Goal: Communication & Community: Connect with others

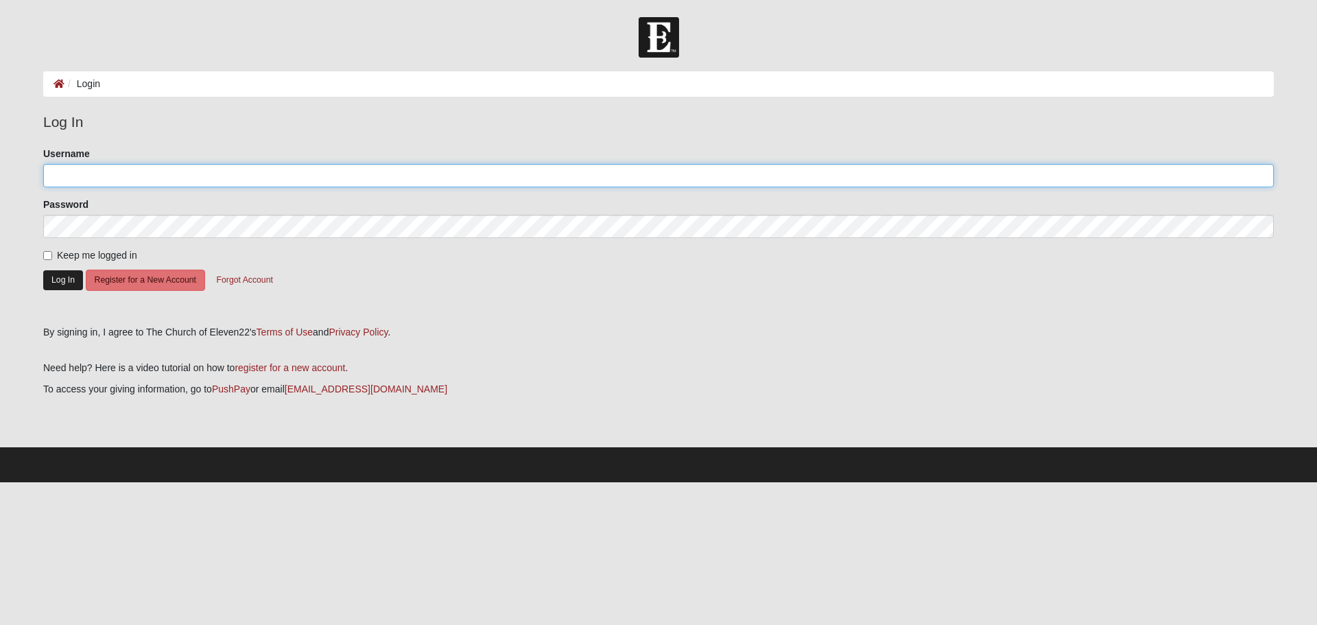
type input "JCostley60"
click at [60, 279] on button "Log In" at bounding box center [63, 280] width 40 height 20
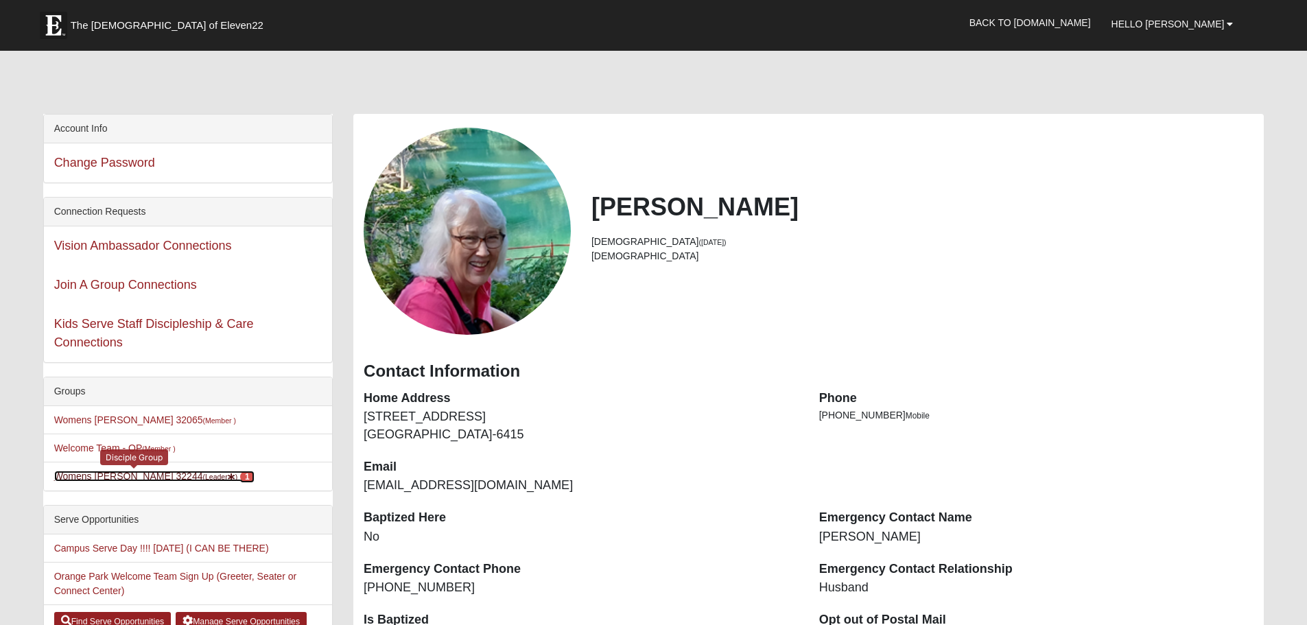
click at [128, 474] on link "Womens Costley 32244 (Leader ) 1" at bounding box center [154, 476] width 200 height 11
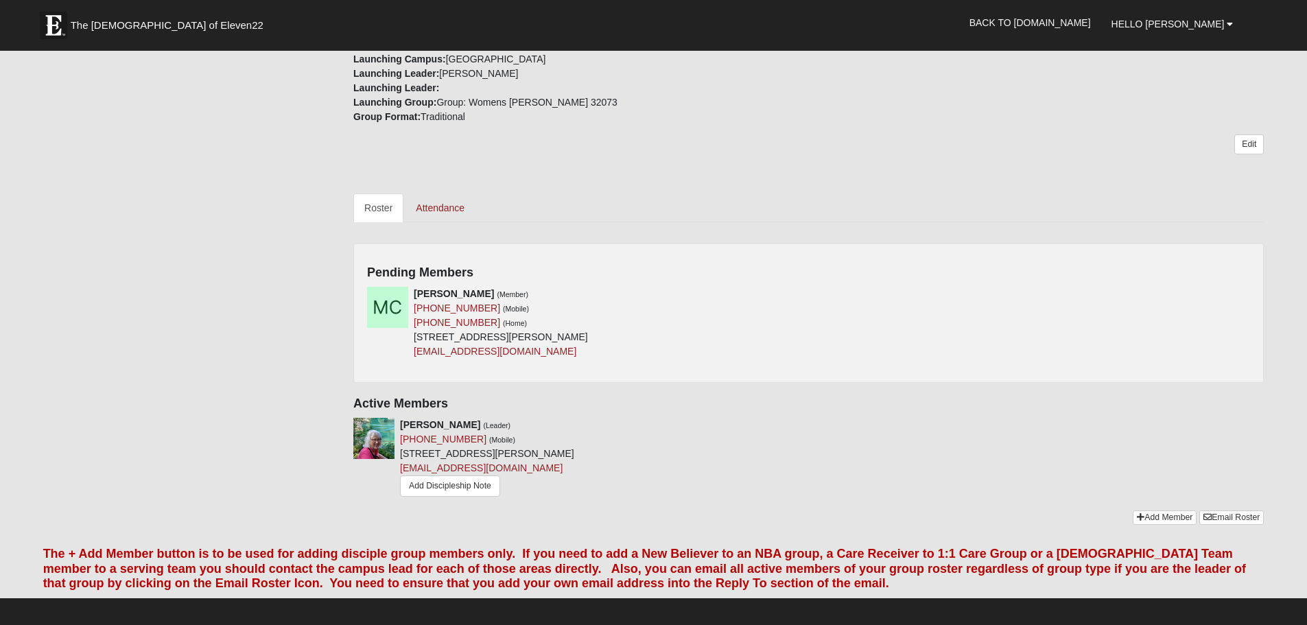
scroll to position [480, 0]
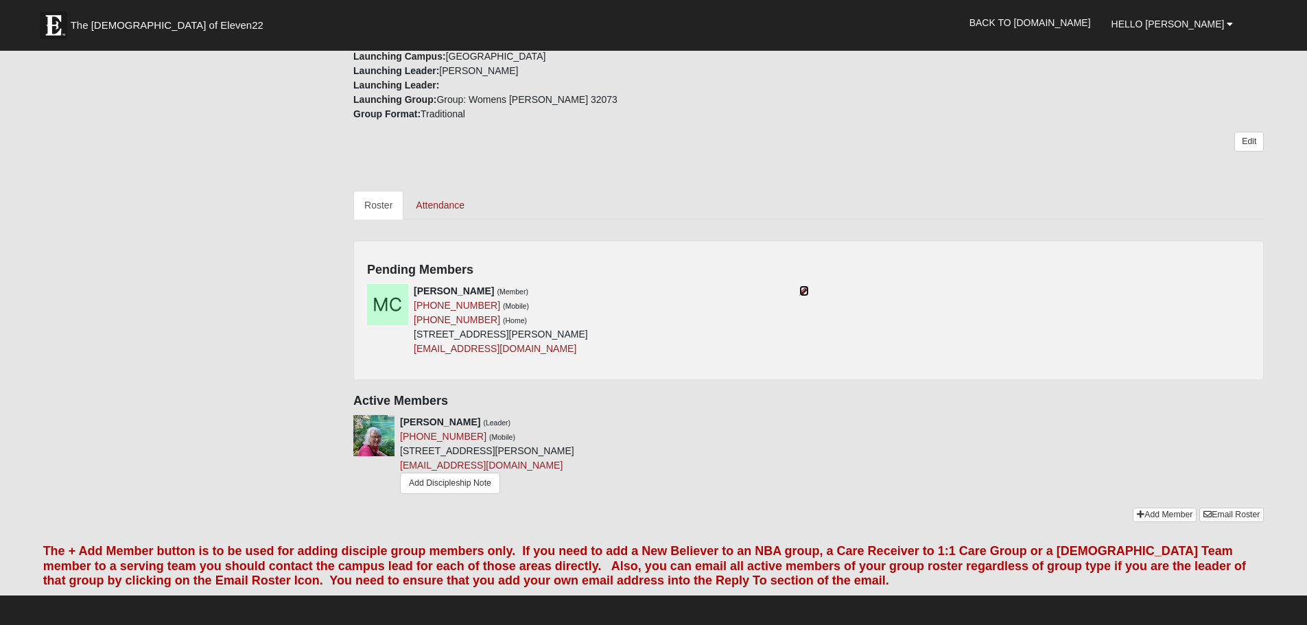
click at [799, 292] on icon at bounding box center [804, 291] width 10 height 10
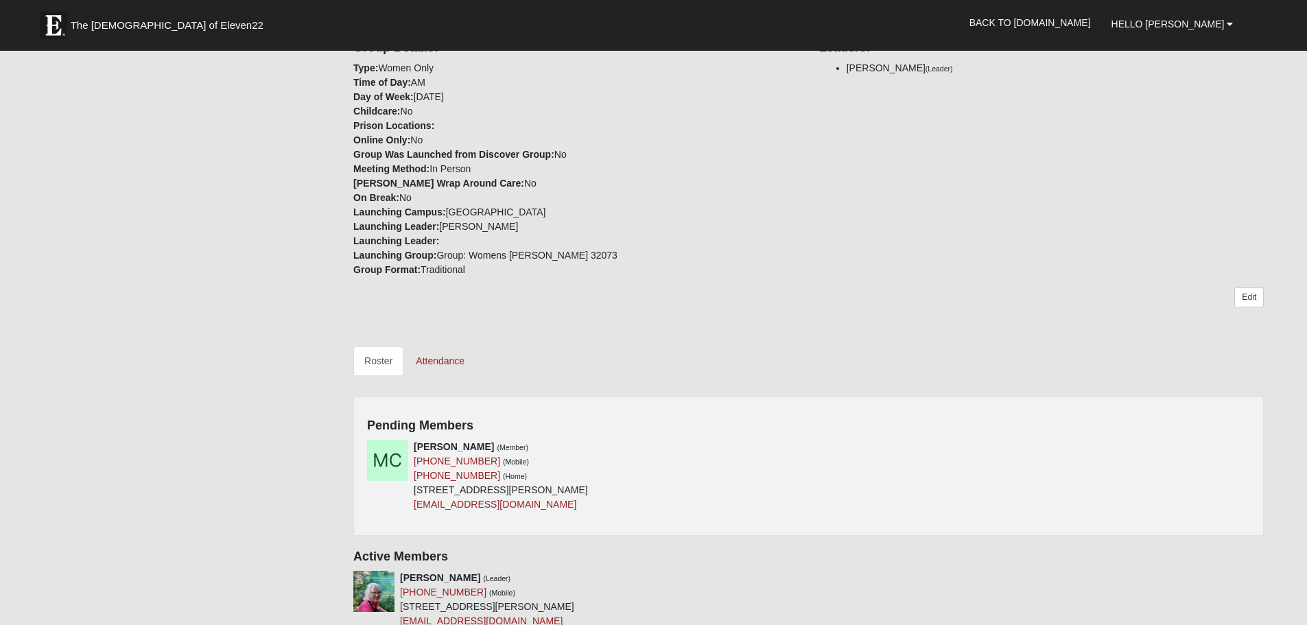
scroll to position [480, 0]
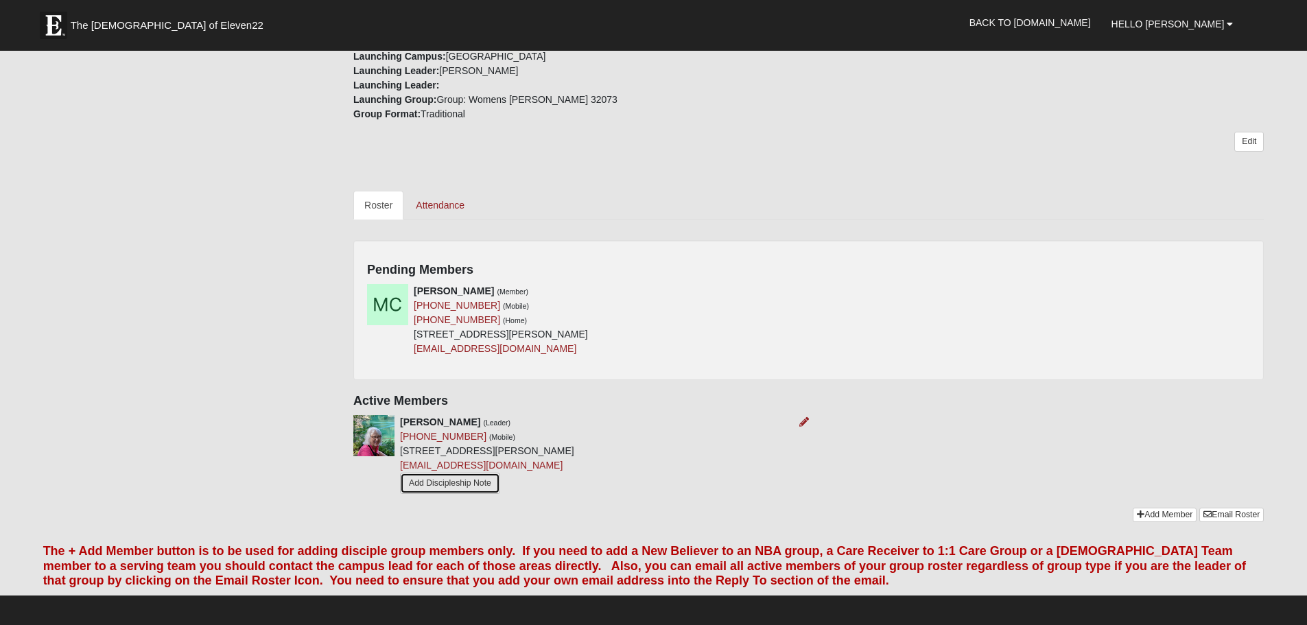
click at [480, 482] on link "Add Discipleship Note" at bounding box center [450, 483] width 100 height 21
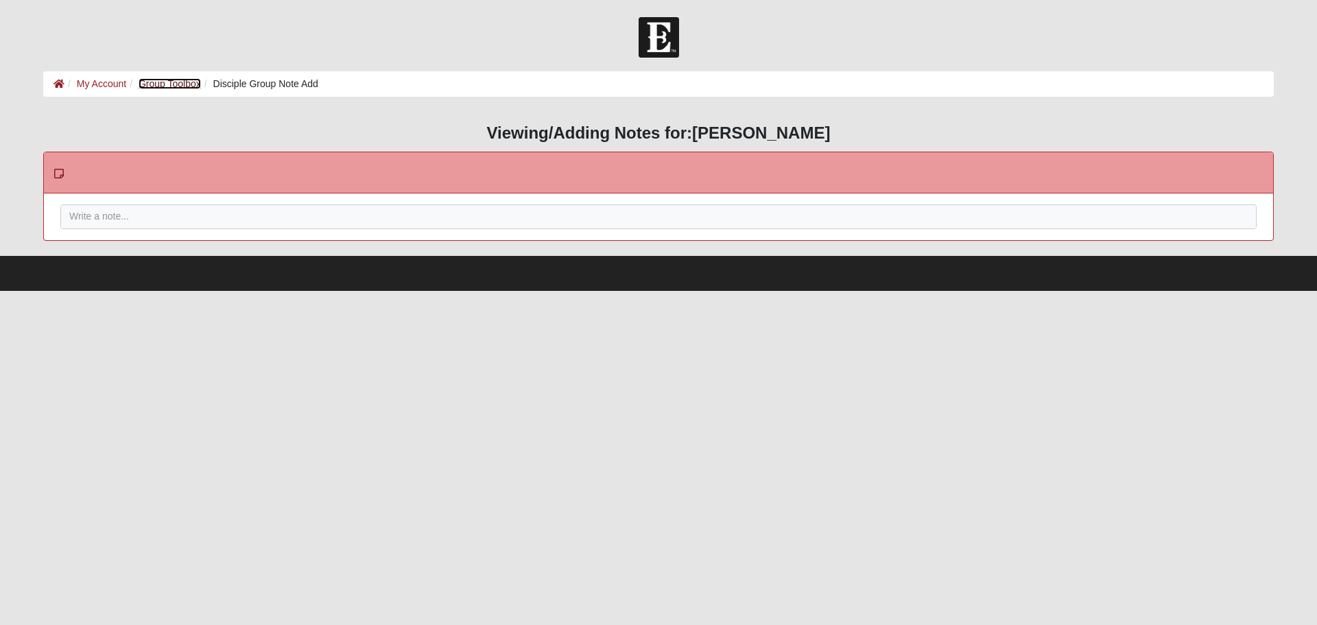
click at [168, 85] on link "Group Toolbox" at bounding box center [170, 83] width 62 height 11
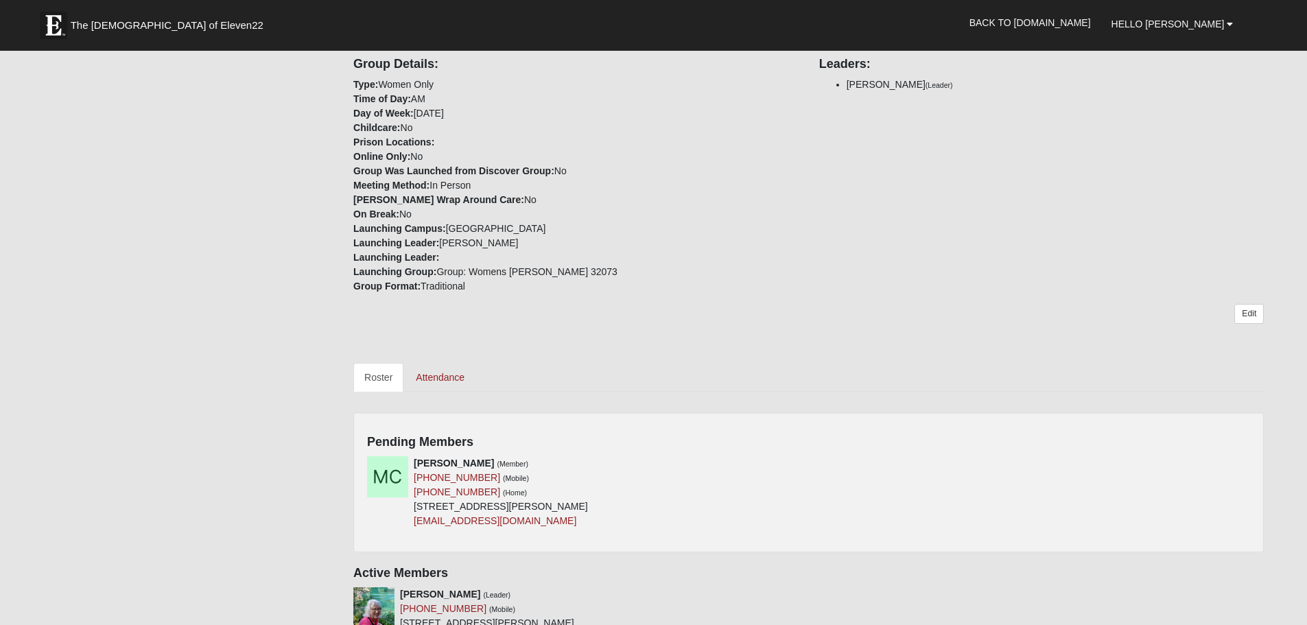
scroll to position [343, 0]
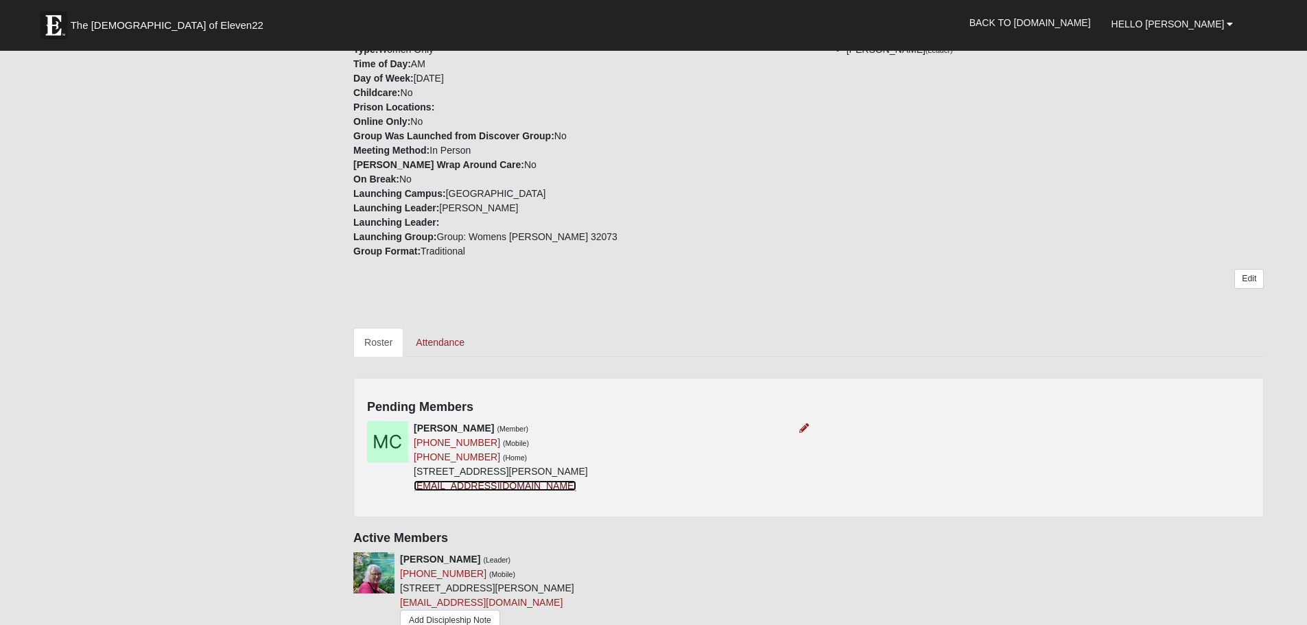
click at [445, 484] on link "mandyacarling@gmail.com" at bounding box center [495, 485] width 163 height 11
click at [515, 486] on link "mandyacarling@gmail.com" at bounding box center [495, 485] width 163 height 11
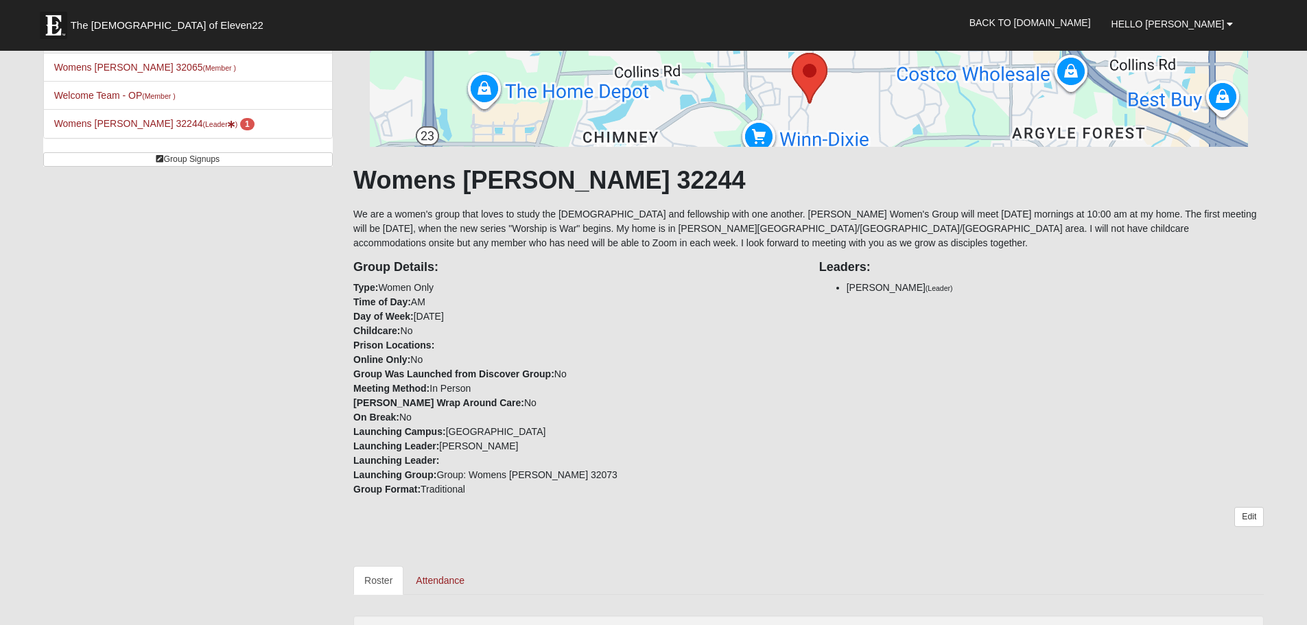
scroll to position [137, 0]
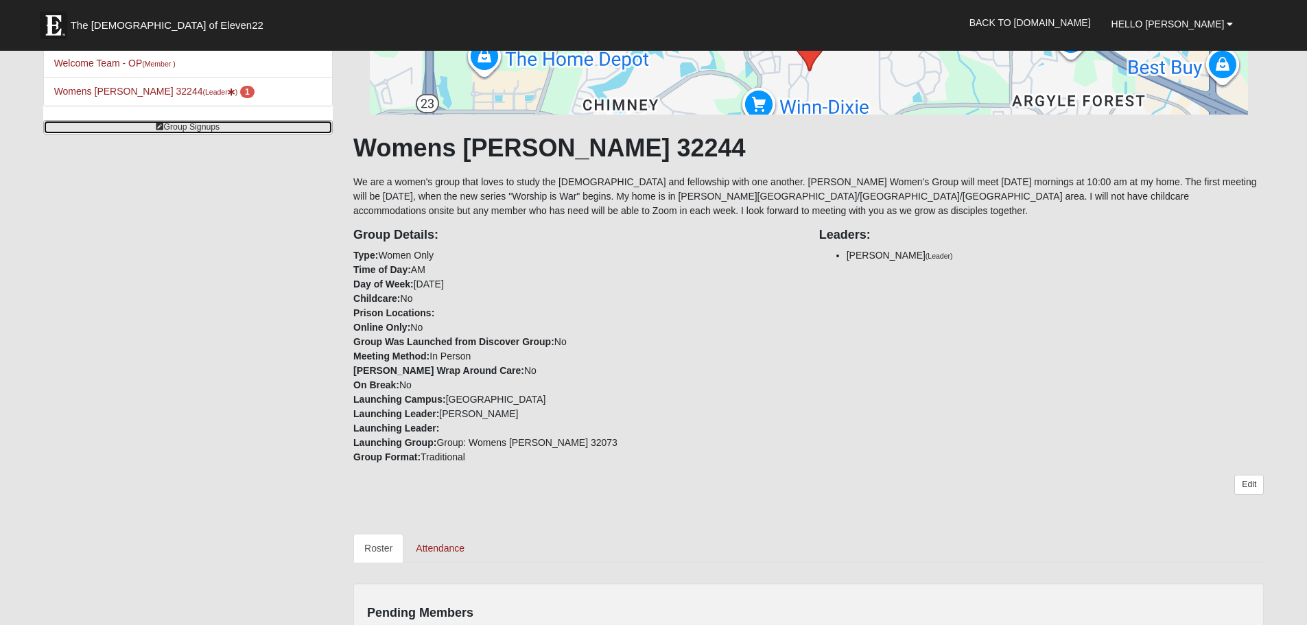
click at [199, 131] on link "Group Signups" at bounding box center [188, 127] width 290 height 14
